Goal: Navigation & Orientation: Find specific page/section

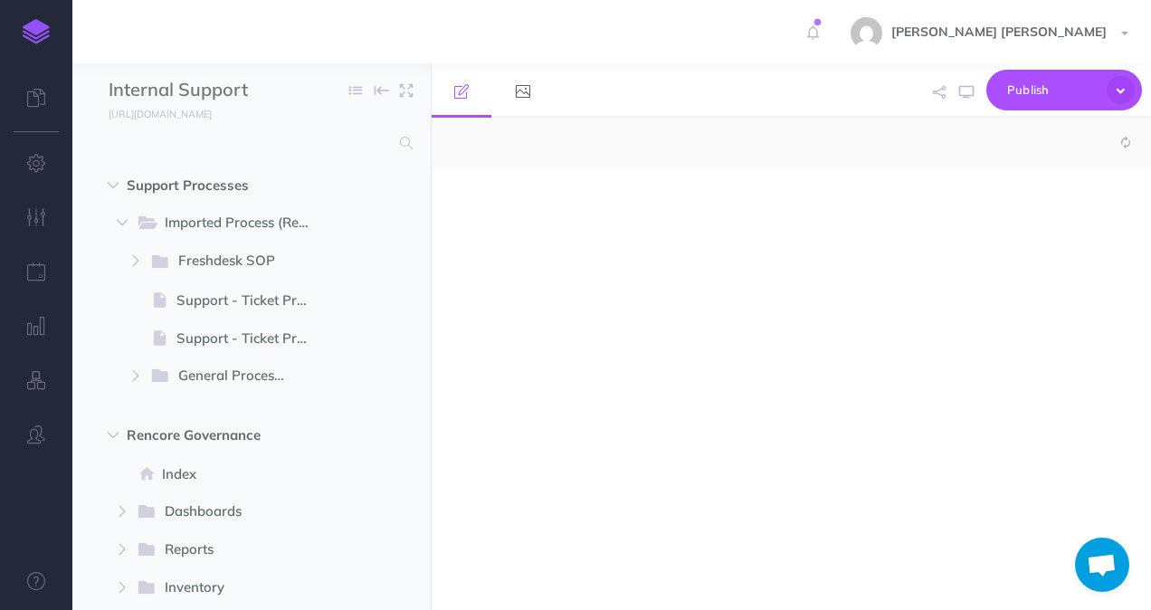
select select "null"
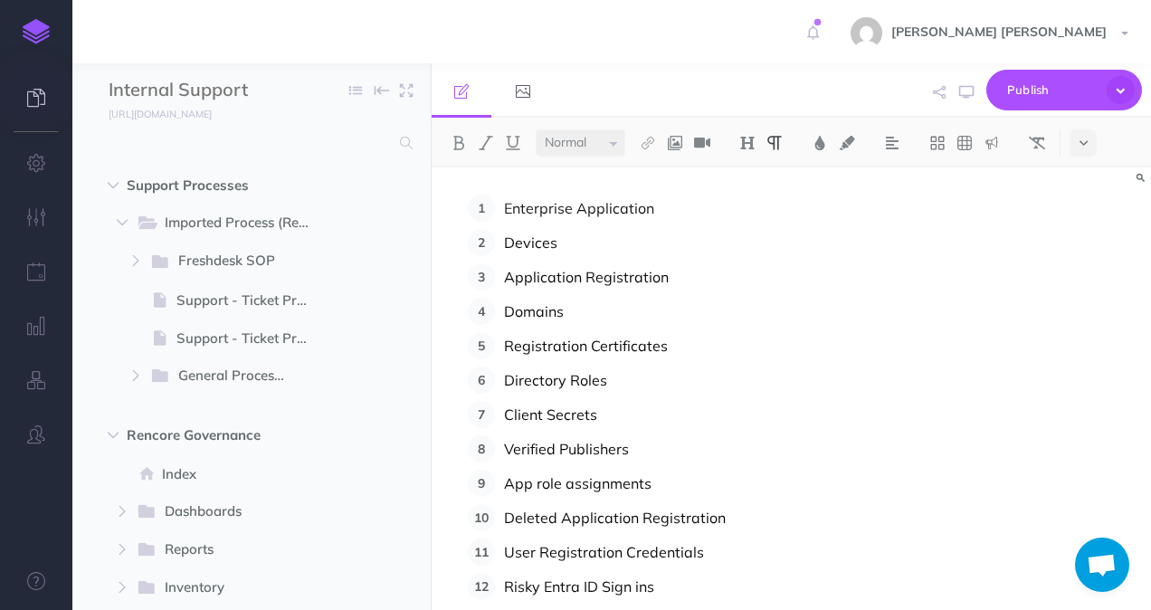
click at [60, 109] on link at bounding box center [36, 99] width 72 height 54
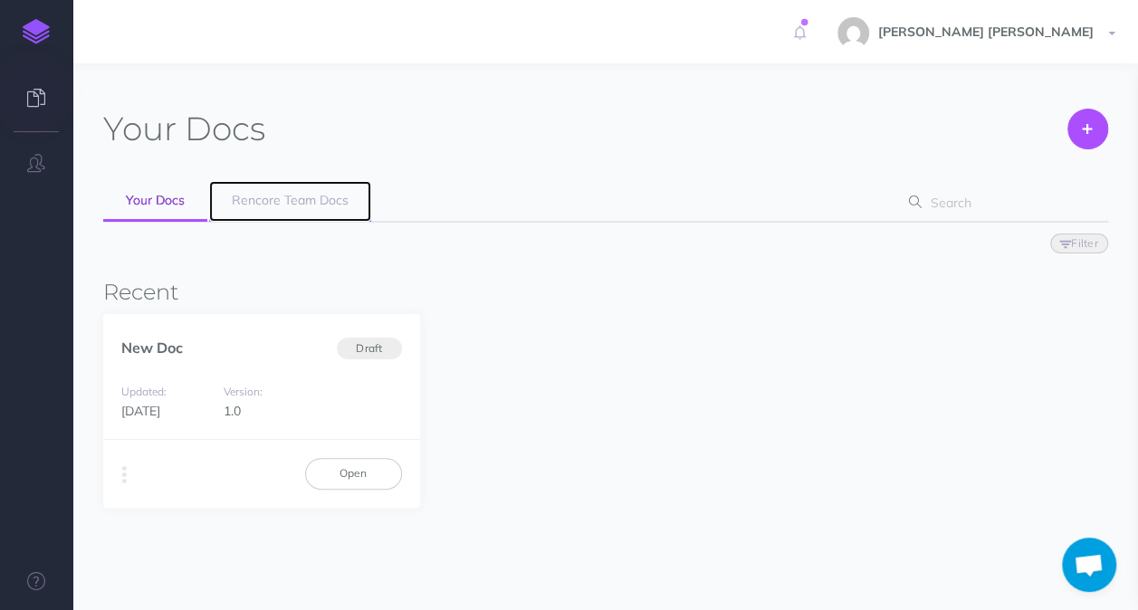
click at [290, 211] on link "Rencore Team Docs" at bounding box center [290, 201] width 162 height 41
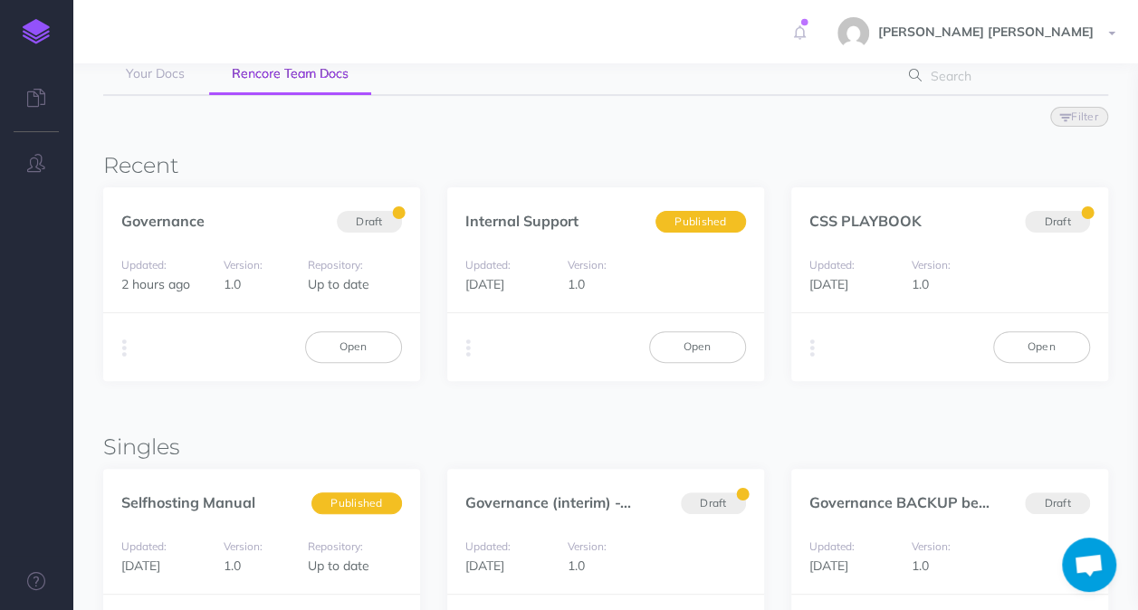
scroll to position [90, 0]
